Goal: Task Accomplishment & Management: Use online tool/utility

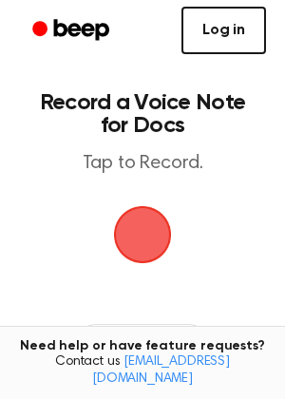
click at [209, 44] on link "Log in" at bounding box center [224, 31] width 85 height 48
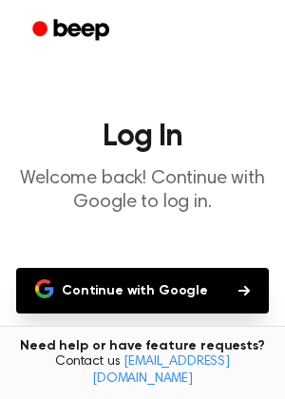
click at [145, 278] on button "Continue with Google" at bounding box center [142, 291] width 253 height 46
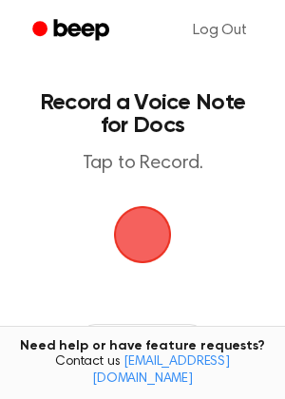
click at [140, 247] on span "button" at bounding box center [142, 234] width 53 height 53
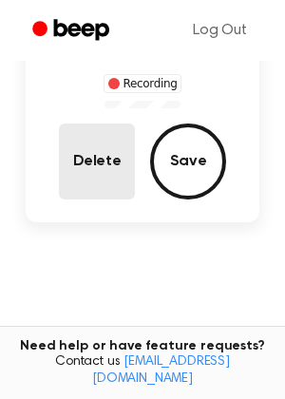
click at [113, 174] on button "Delete" at bounding box center [97, 162] width 76 height 76
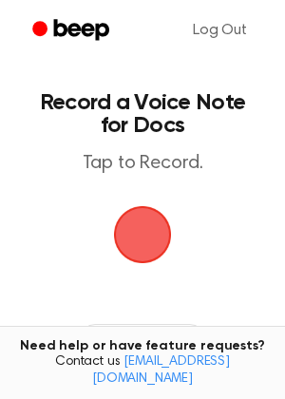
click at [140, 243] on span "button" at bounding box center [142, 234] width 53 height 53
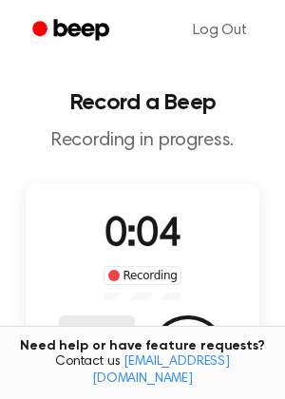
click at [75, 340] on button "Delete" at bounding box center [97, 354] width 76 height 76
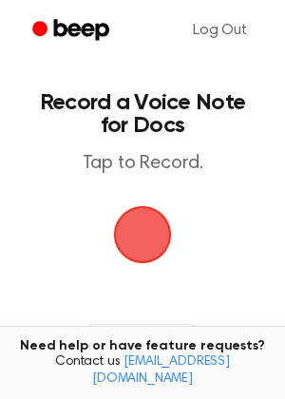
click at [162, 235] on span "button" at bounding box center [142, 234] width 53 height 53
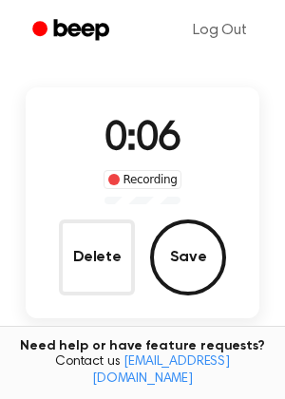
scroll to position [122, 0]
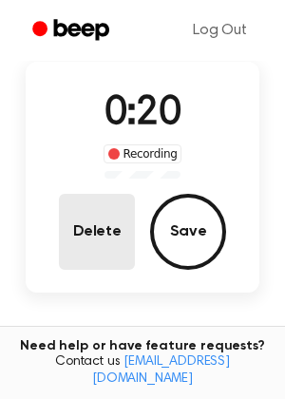
click at [67, 236] on button "Delete" at bounding box center [97, 232] width 76 height 76
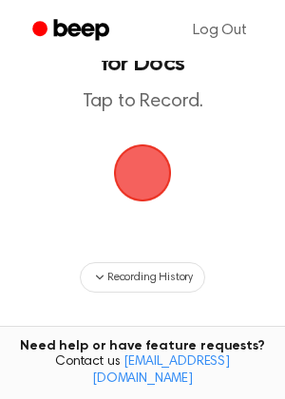
click at [149, 162] on span "button" at bounding box center [142, 172] width 53 height 53
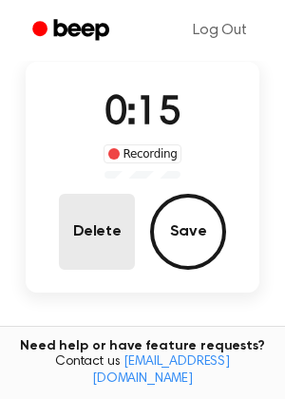
click at [106, 234] on button "Delete" at bounding box center [97, 232] width 76 height 76
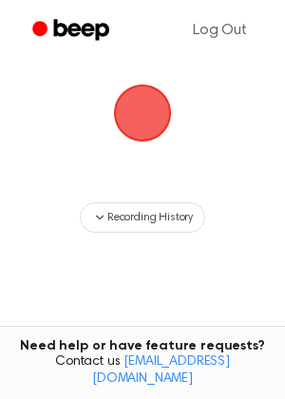
scroll to position [62, 0]
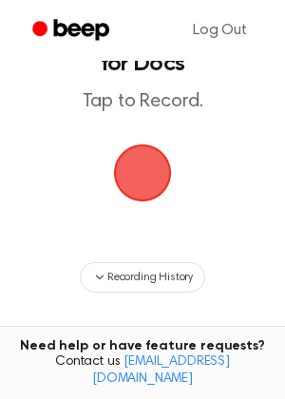
click at [134, 177] on span "button" at bounding box center [142, 172] width 53 height 53
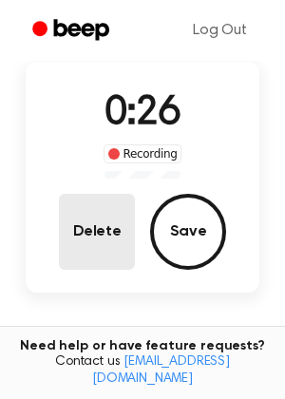
click at [110, 225] on button "Delete" at bounding box center [97, 232] width 76 height 76
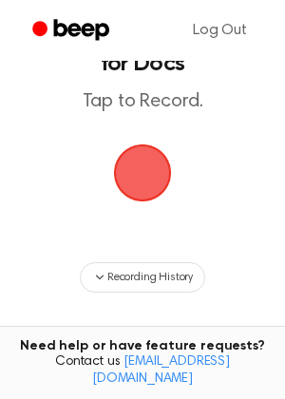
click at [131, 180] on span "button" at bounding box center [142, 172] width 53 height 53
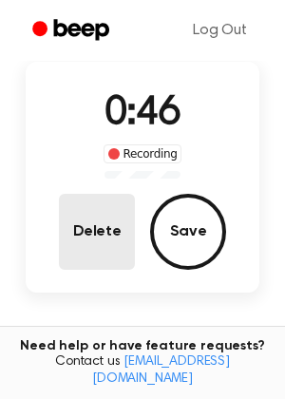
click at [106, 223] on button "Delete" at bounding box center [97, 232] width 76 height 76
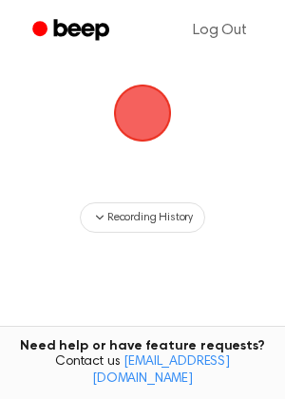
scroll to position [62, 0]
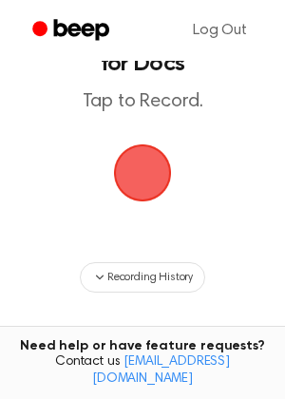
click at [148, 176] on span "button" at bounding box center [142, 172] width 53 height 53
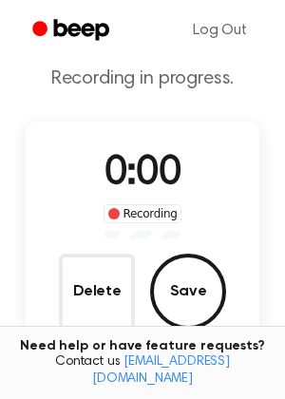
scroll to position [122, 0]
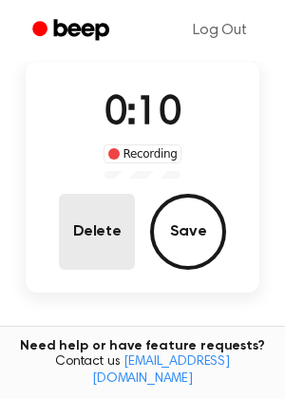
click at [93, 215] on button "Delete" at bounding box center [97, 232] width 76 height 76
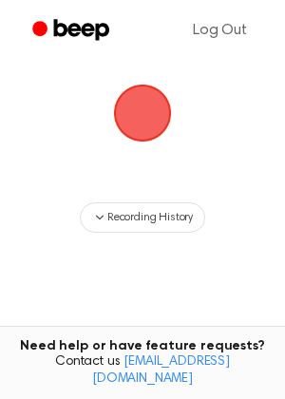
scroll to position [62, 0]
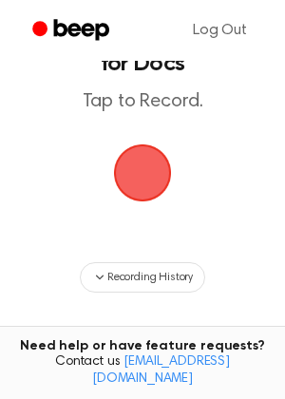
click at [155, 157] on span "button" at bounding box center [142, 172] width 53 height 53
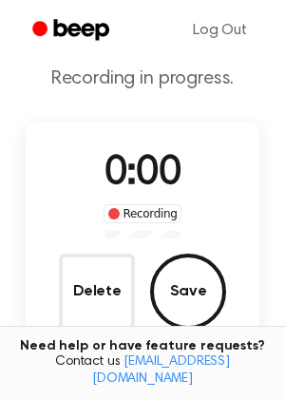
scroll to position [122, 0]
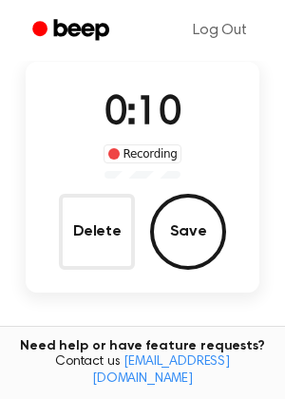
click at [75, 277] on div "0:10 Recording Delete Save" at bounding box center [143, 177] width 234 height 231
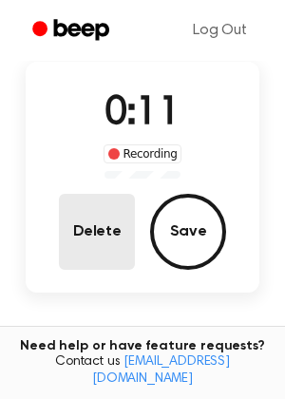
click at [90, 250] on button "Delete" at bounding box center [97, 232] width 76 height 76
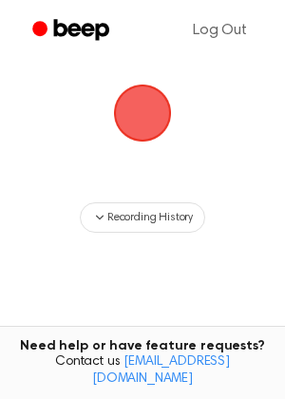
scroll to position [62, 0]
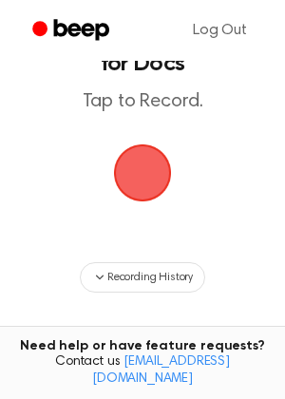
click at [154, 183] on span "button" at bounding box center [142, 172] width 53 height 53
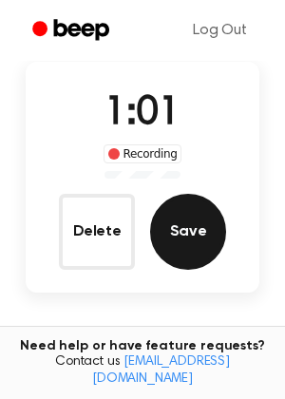
click at [169, 229] on button "Save" at bounding box center [188, 232] width 76 height 76
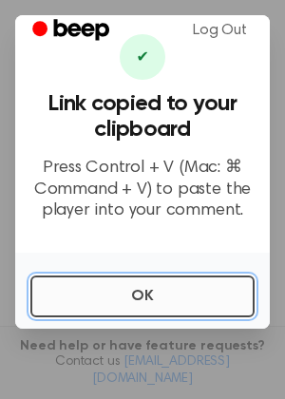
click at [155, 285] on button "OK" at bounding box center [142, 297] width 224 height 42
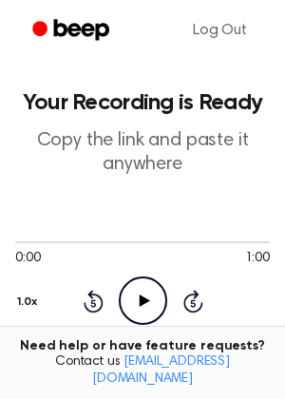
click at [158, 316] on icon "Play Audio" at bounding box center [143, 301] width 48 height 48
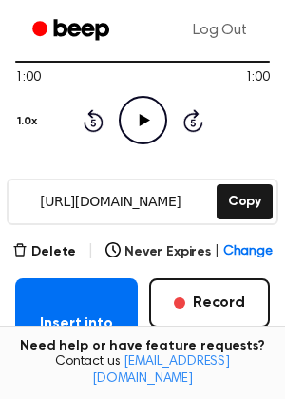
scroll to position [165, 0]
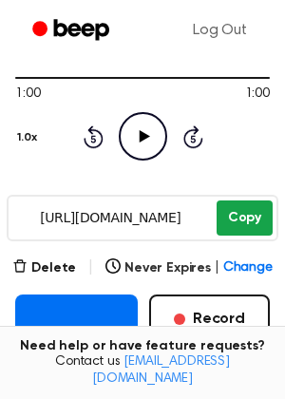
click at [248, 216] on button "Copy" at bounding box center [245, 218] width 56 height 35
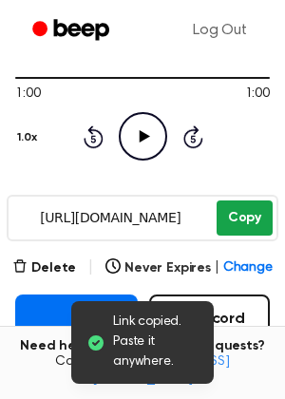
click at [248, 216] on button "Copy" at bounding box center [245, 218] width 56 height 35
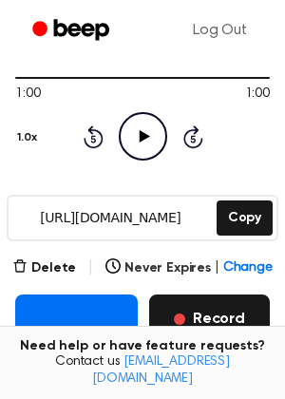
click at [184, 314] on span "button" at bounding box center [179, 319] width 11 height 11
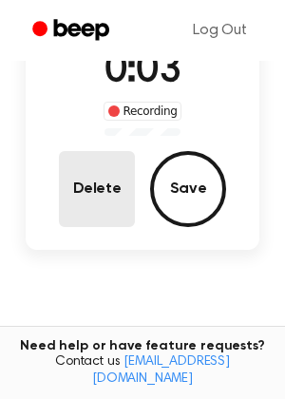
click at [96, 189] on button "Delete" at bounding box center [97, 189] width 76 height 76
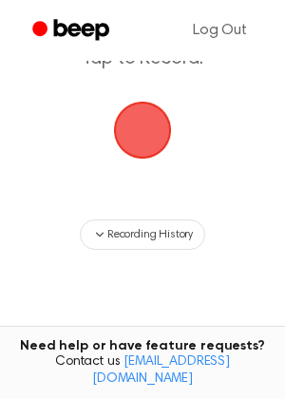
click at [134, 140] on span "button" at bounding box center [142, 130] width 53 height 53
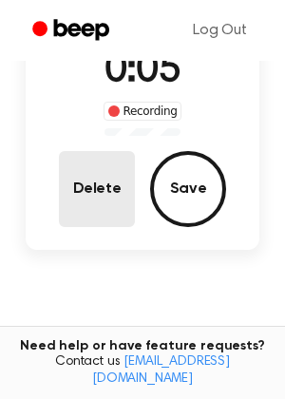
click at [112, 177] on button "Delete" at bounding box center [97, 189] width 76 height 76
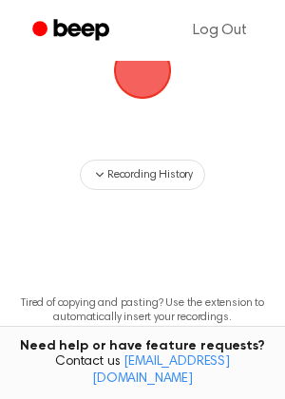
scroll to position [105, 0]
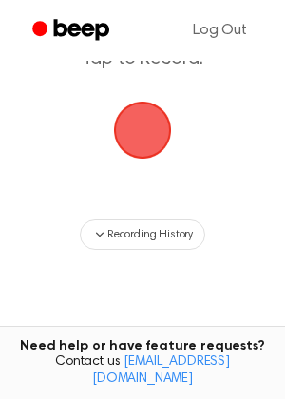
click at [138, 145] on span "button" at bounding box center [142, 130] width 53 height 53
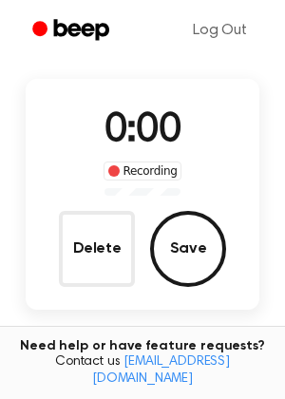
scroll to position [165, 0]
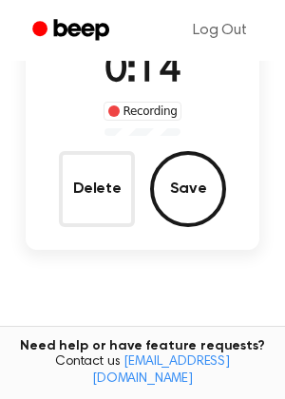
click at [138, 145] on div "0:14 Recording Delete Save" at bounding box center [143, 134] width 234 height 185
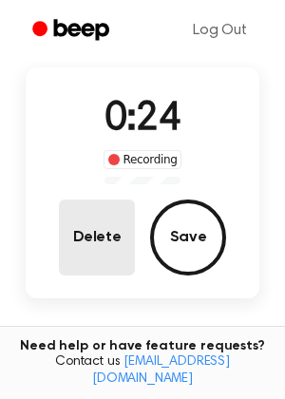
click at [100, 267] on button "Delete" at bounding box center [97, 238] width 76 height 76
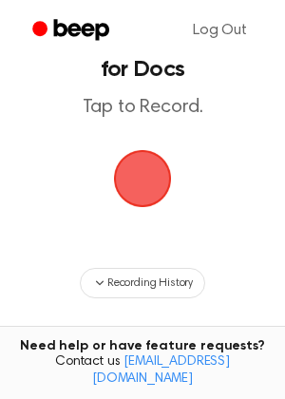
click at [159, 175] on span "button" at bounding box center [142, 178] width 53 height 53
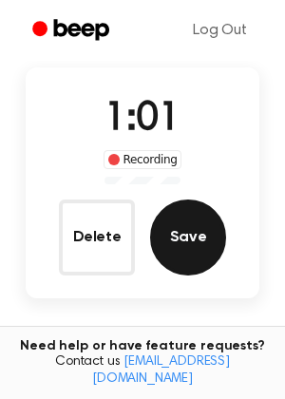
click at [182, 237] on button "Save" at bounding box center [188, 238] width 76 height 76
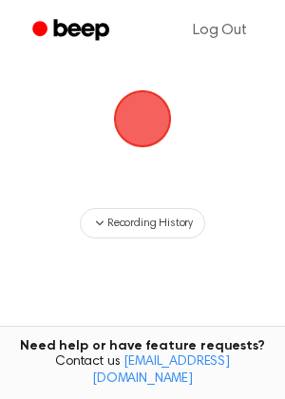
scroll to position [0, 0]
